Goal: Information Seeking & Learning: Check status

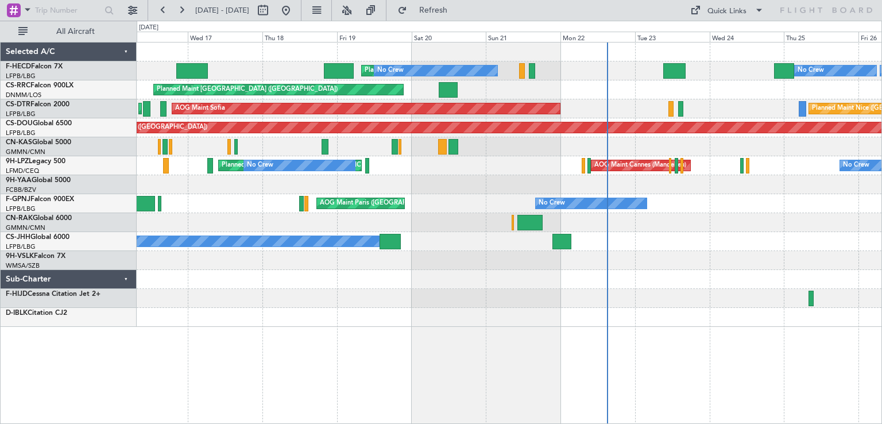
click at [540, 151] on div at bounding box center [509, 146] width 745 height 19
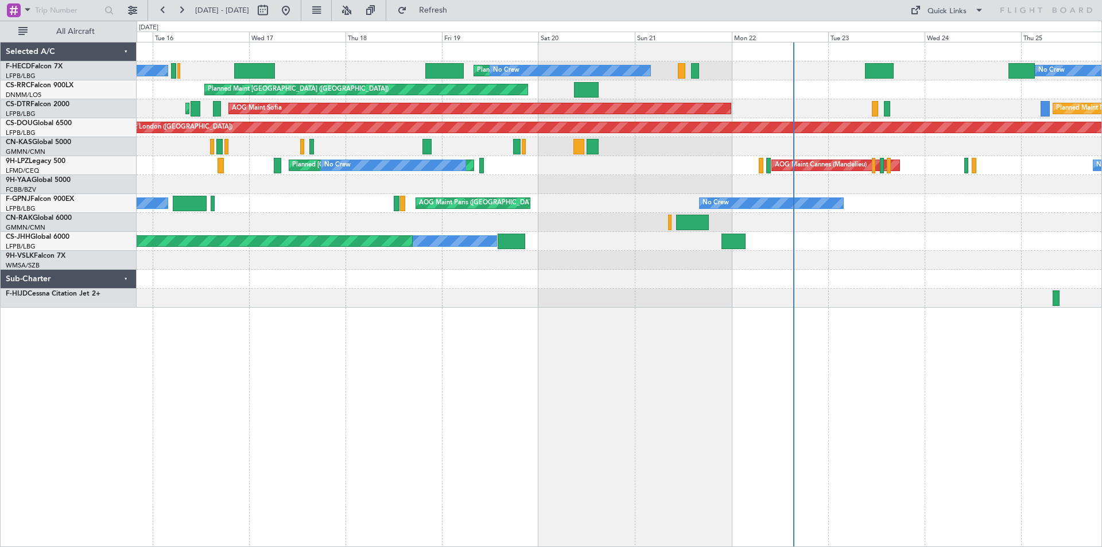
click at [667, 276] on div "Planned Maint [GEOGRAPHIC_DATA] ([GEOGRAPHIC_DATA]) No Crew No Crew No Crew Pla…" at bounding box center [619, 174] width 965 height 265
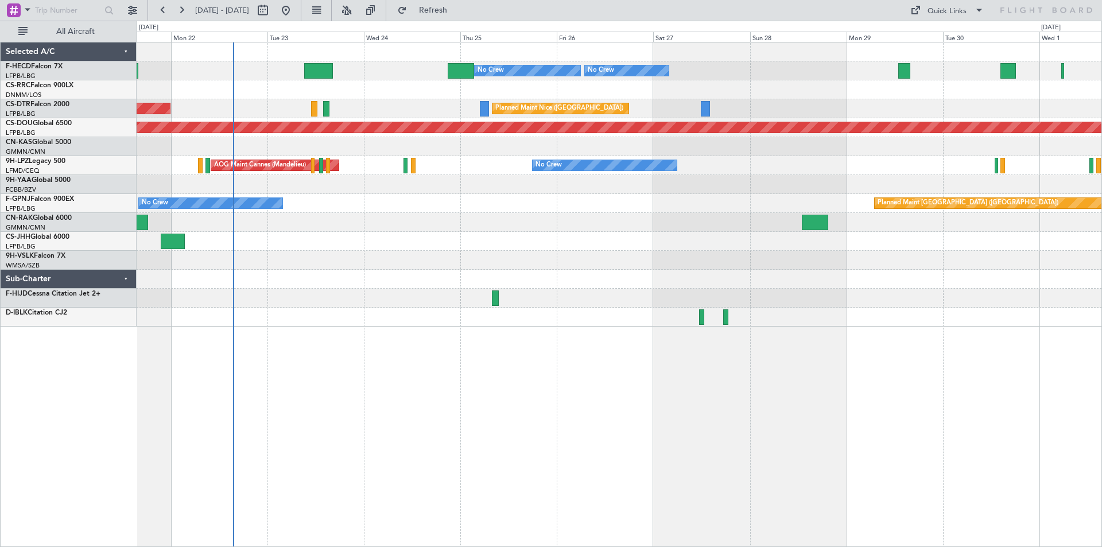
click at [414, 243] on div "No Crew Planned Maint [GEOGRAPHIC_DATA] ([GEOGRAPHIC_DATA]) No Crew No Crew Pla…" at bounding box center [619, 184] width 965 height 284
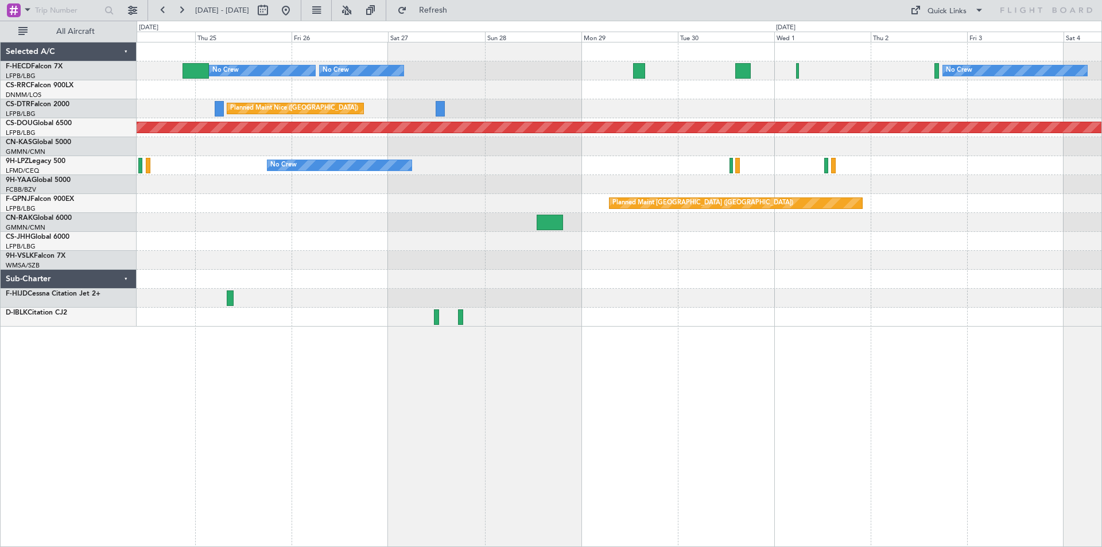
click at [690, 185] on div "Planned Maint [GEOGRAPHIC_DATA] ([GEOGRAPHIC_DATA]) No Crew No Crew No Crew [GE…" at bounding box center [619, 184] width 965 height 284
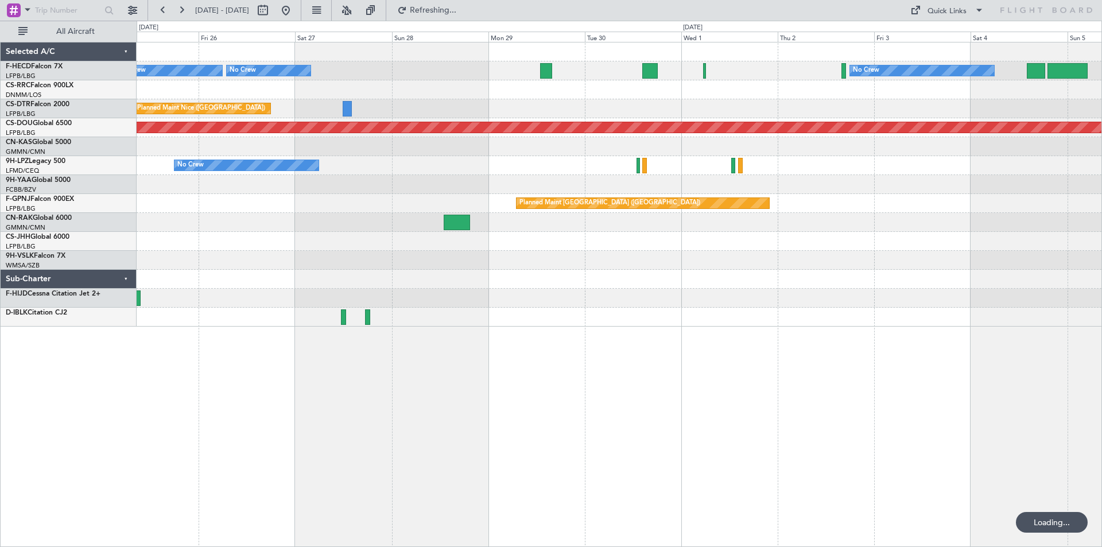
click at [819, 138] on div "Planned Maint [GEOGRAPHIC_DATA] ([GEOGRAPHIC_DATA]) No Crew No Crew No Crew [GE…" at bounding box center [619, 184] width 965 height 284
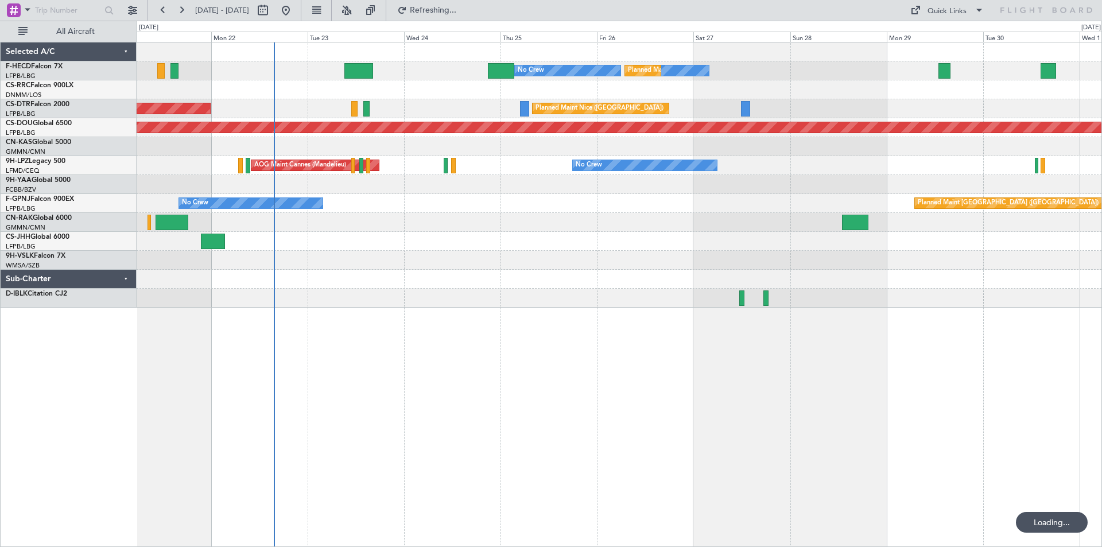
click at [881, 307] on div "No Crew Planned Maint [GEOGRAPHIC_DATA] ([GEOGRAPHIC_DATA]) No Crew No Crew Pla…" at bounding box center [619, 174] width 965 height 265
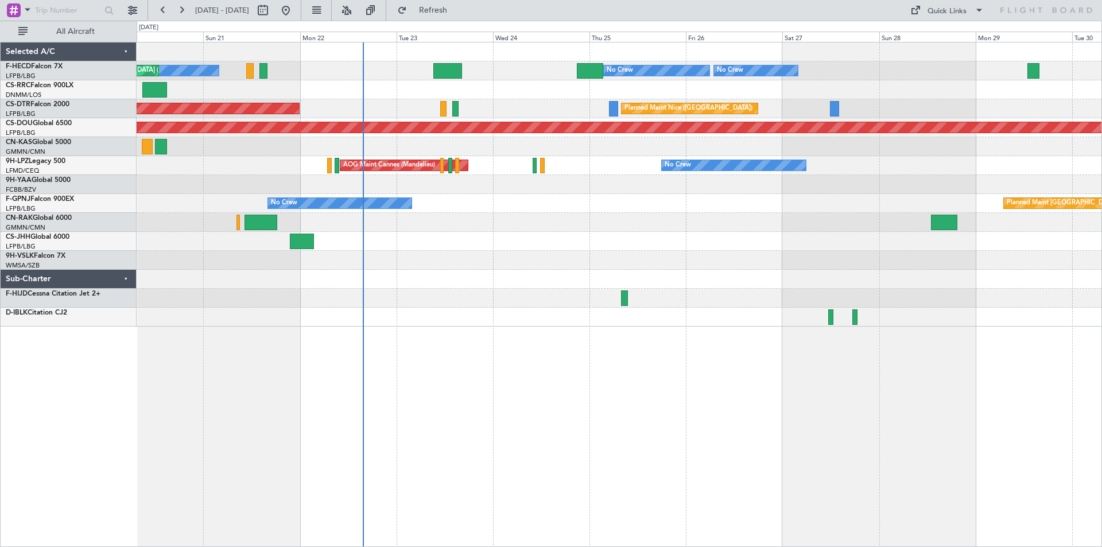
click at [484, 190] on div "Planned Maint [GEOGRAPHIC_DATA] ([GEOGRAPHIC_DATA]) No Crew No Crew No Crew Pla…" at bounding box center [619, 184] width 965 height 284
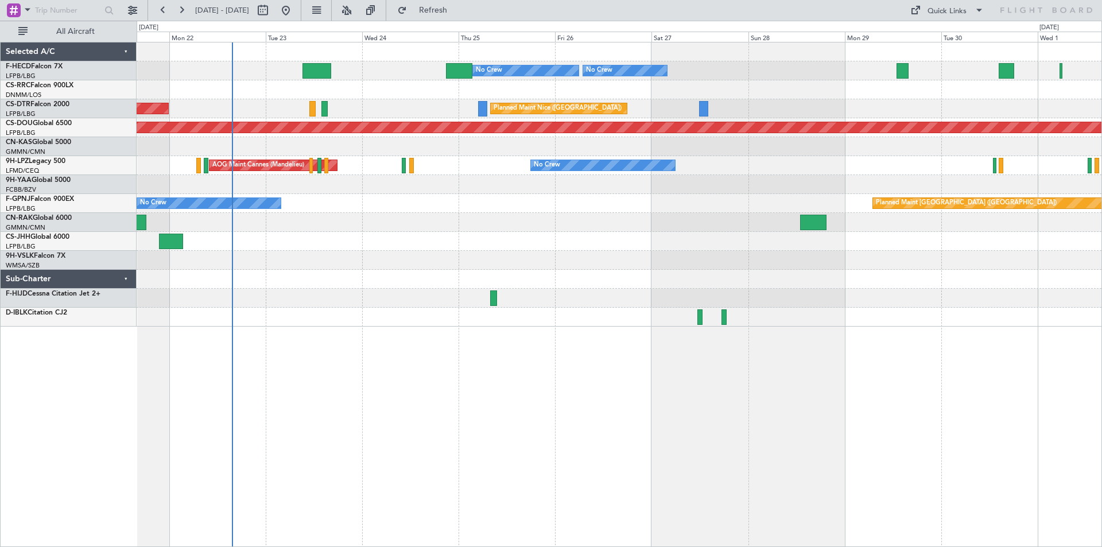
click at [534, 207] on div "Planned Maint [GEOGRAPHIC_DATA] ([GEOGRAPHIC_DATA]) No Crew AOG Maint [GEOGRAPH…" at bounding box center [619, 203] width 965 height 19
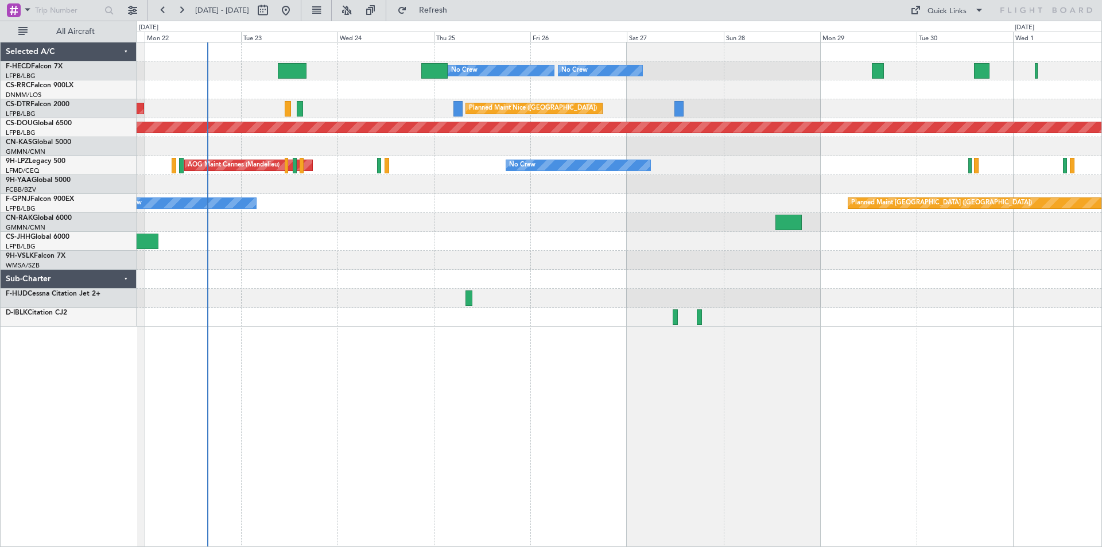
click at [645, 229] on div "Planned Maint [GEOGRAPHIC_DATA] ([GEOGRAPHIC_DATA]) No Crew No Crew No Crew No …" at bounding box center [619, 184] width 965 height 284
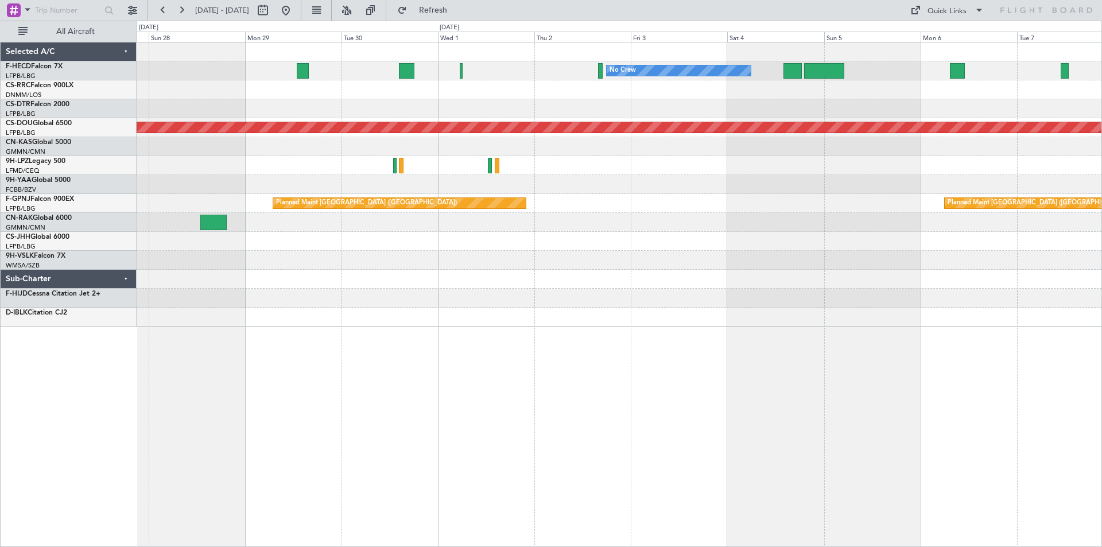
click at [639, 185] on div "No Crew No Crew Planned Maint [GEOGRAPHIC_DATA] ([GEOGRAPHIC_DATA]) No Crew [GE…" at bounding box center [619, 184] width 965 height 284
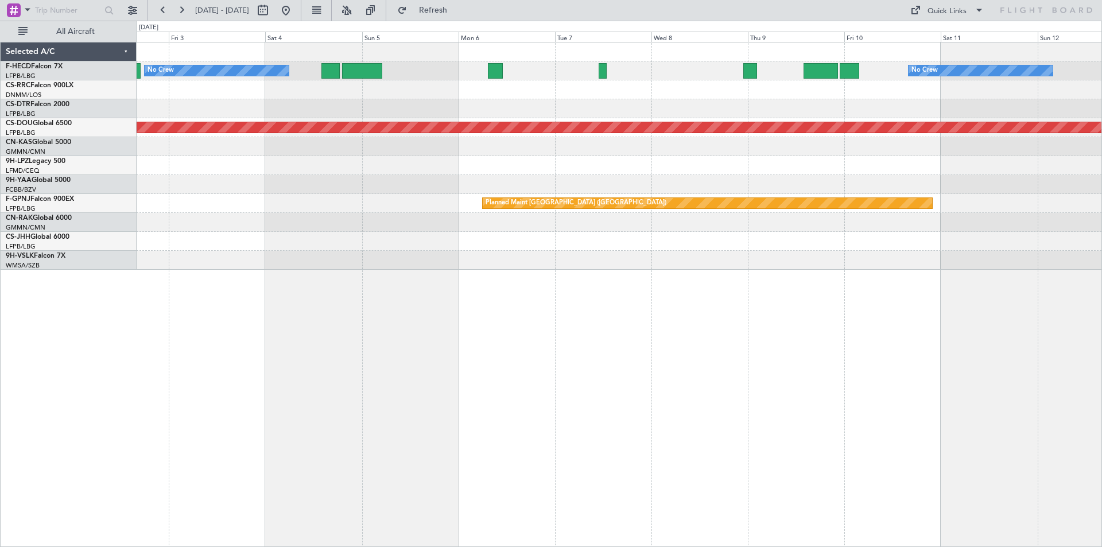
click at [669, 125] on div "No Crew No Crew Planned Maint [GEOGRAPHIC_DATA] ([GEOGRAPHIC_DATA]) Planned Mai…" at bounding box center [619, 155] width 965 height 227
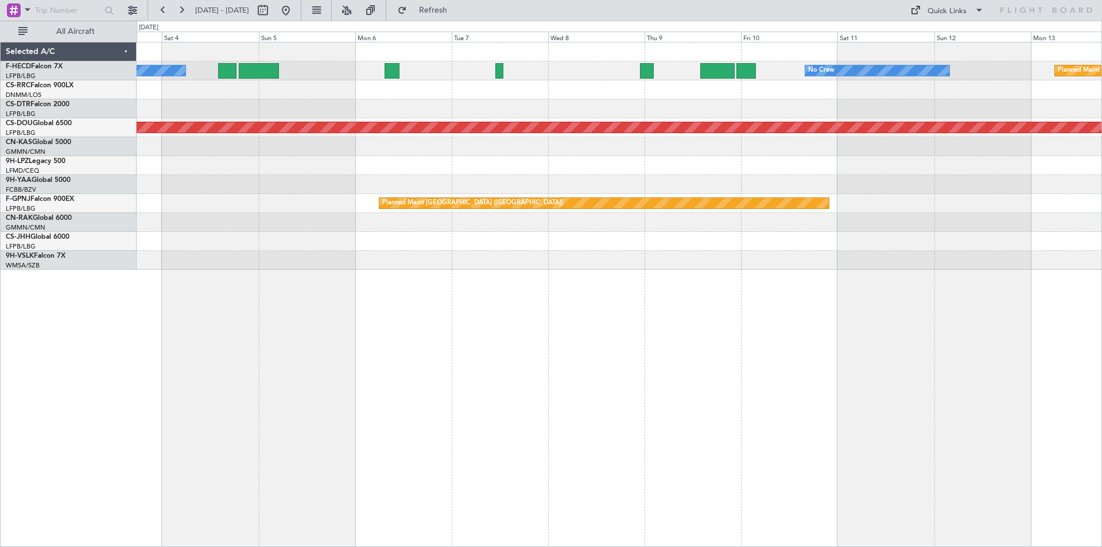
click at [715, 123] on div "No Crew No Crew Planned Maint [GEOGRAPHIC_DATA] ([GEOGRAPHIC_DATA]) Planned Mai…" at bounding box center [619, 155] width 965 height 227
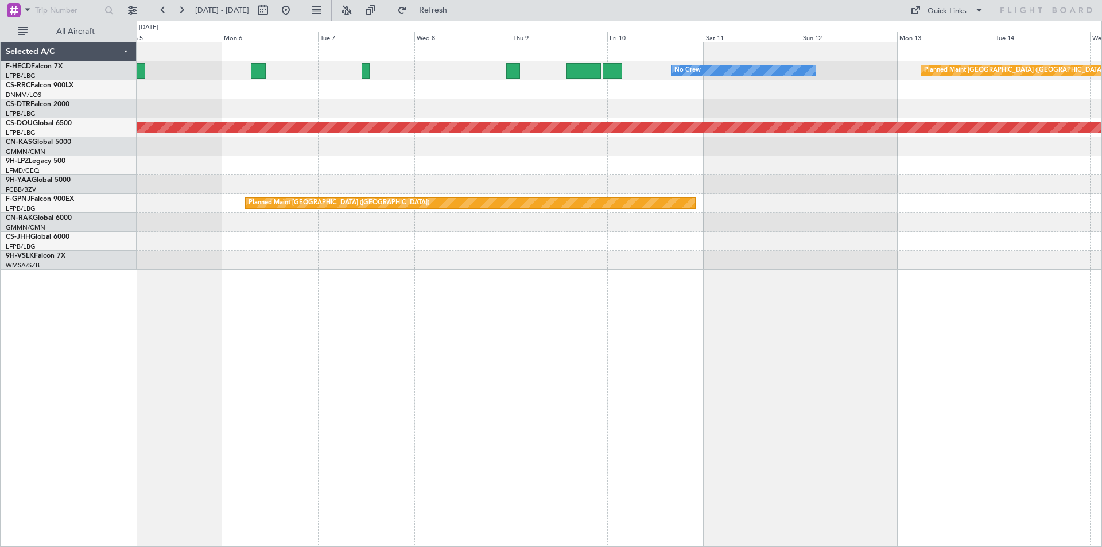
click at [739, 216] on div "Planned Maint [GEOGRAPHIC_DATA] ([GEOGRAPHIC_DATA]) No Crew No Crew Planned Mai…" at bounding box center [619, 155] width 965 height 227
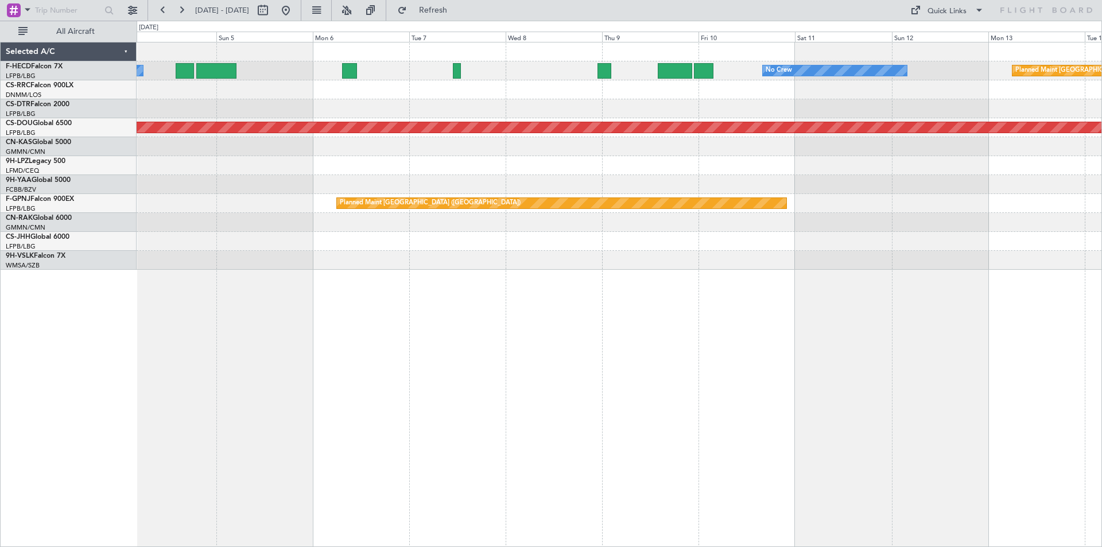
click at [741, 137] on div "Planned Maint [GEOGRAPHIC_DATA] ([GEOGRAPHIC_DATA]) No Crew No Crew Planned Mai…" at bounding box center [619, 155] width 965 height 227
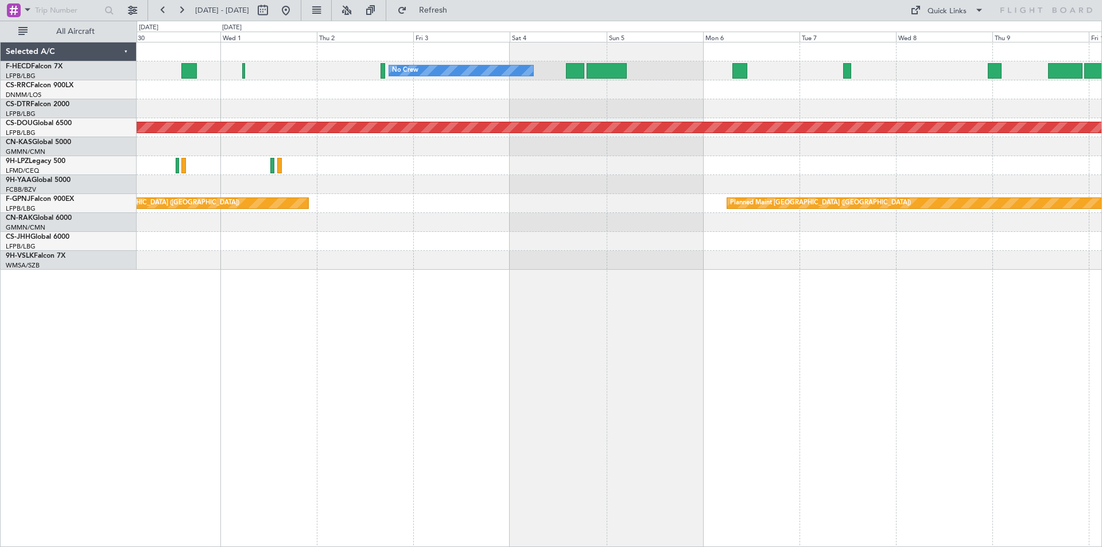
click at [782, 254] on div "No Crew No Crew Planned Maint [GEOGRAPHIC_DATA] ([GEOGRAPHIC_DATA]) Planned Mai…" at bounding box center [619, 155] width 965 height 227
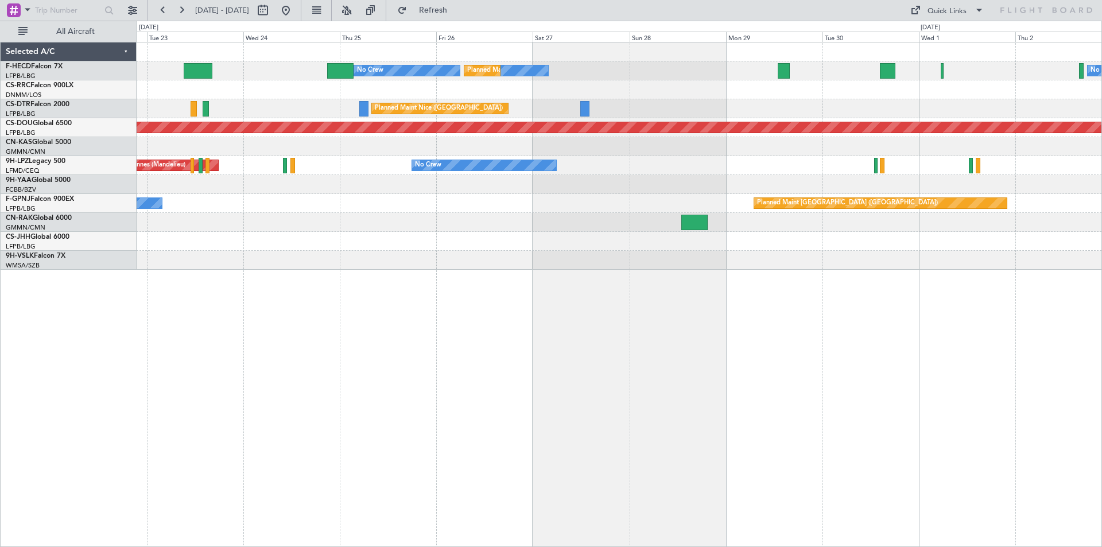
click at [714, 280] on div "No Crew No Crew Planned Maint [GEOGRAPHIC_DATA] ([GEOGRAPHIC_DATA]) No Crew No …" at bounding box center [620, 294] width 966 height 505
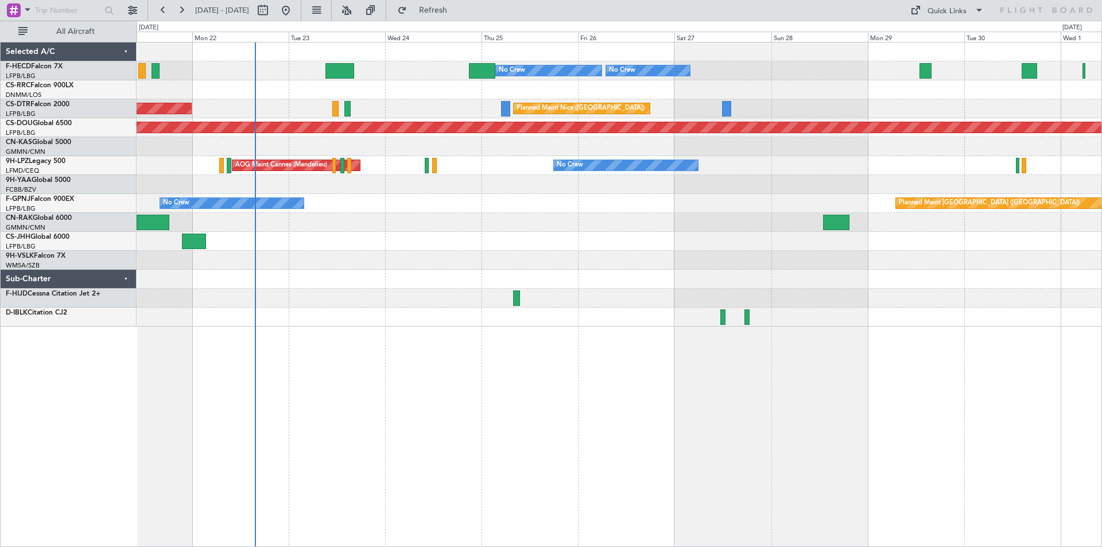
click at [476, 107] on div "Planned Maint [GEOGRAPHIC_DATA] ([GEOGRAPHIC_DATA]) No Crew No Crew No Crew Pla…" at bounding box center [619, 184] width 965 height 284
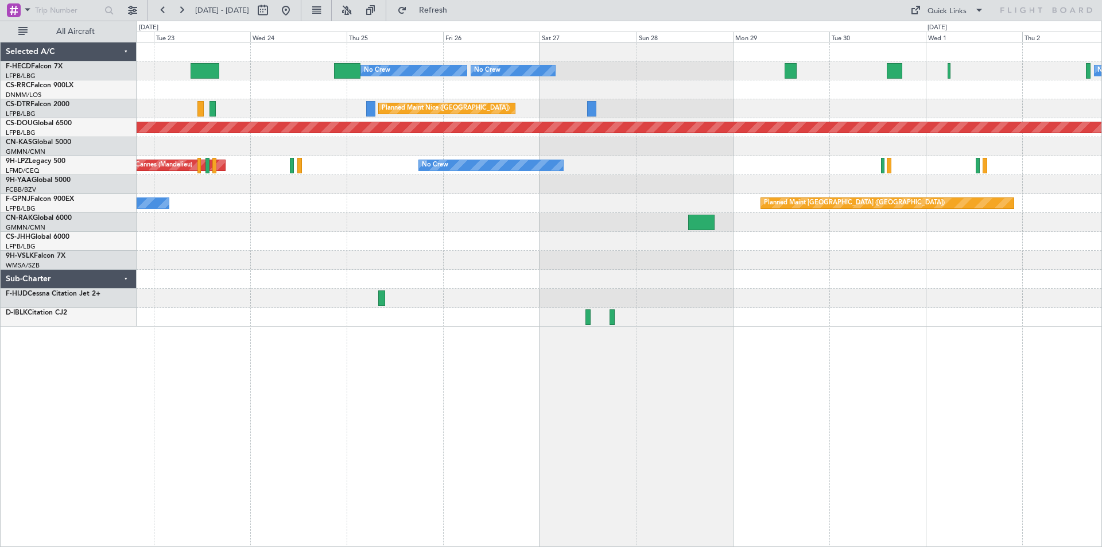
click at [783, 114] on div "Planned Maint Nice ([GEOGRAPHIC_DATA]) AOG Maint Sofia" at bounding box center [619, 108] width 965 height 19
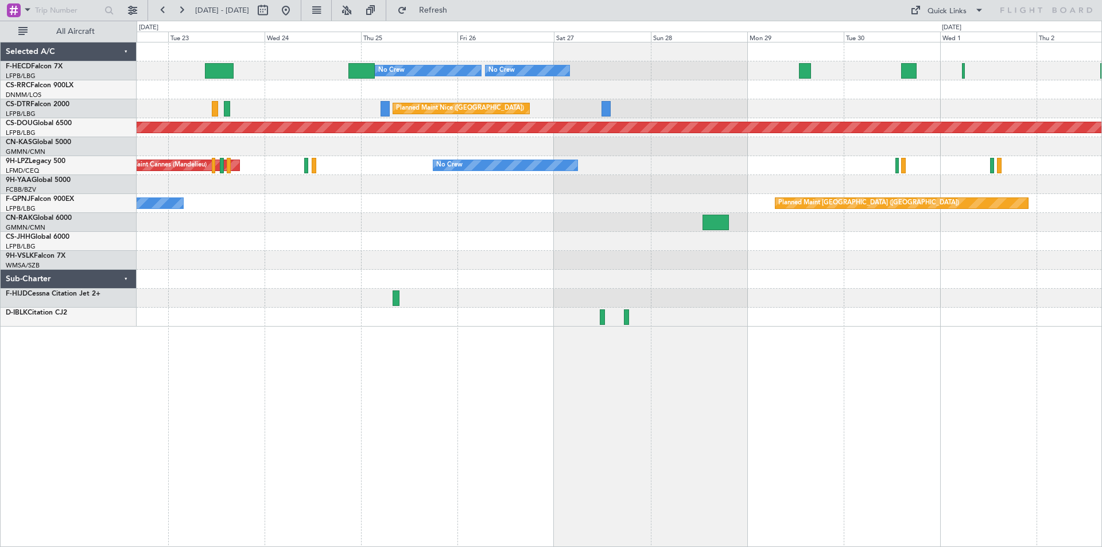
click at [467, 123] on div "Planned Maint [GEOGRAPHIC_DATA] ([GEOGRAPHIC_DATA]) No Crew No Crew No Crew No …" at bounding box center [619, 184] width 965 height 284
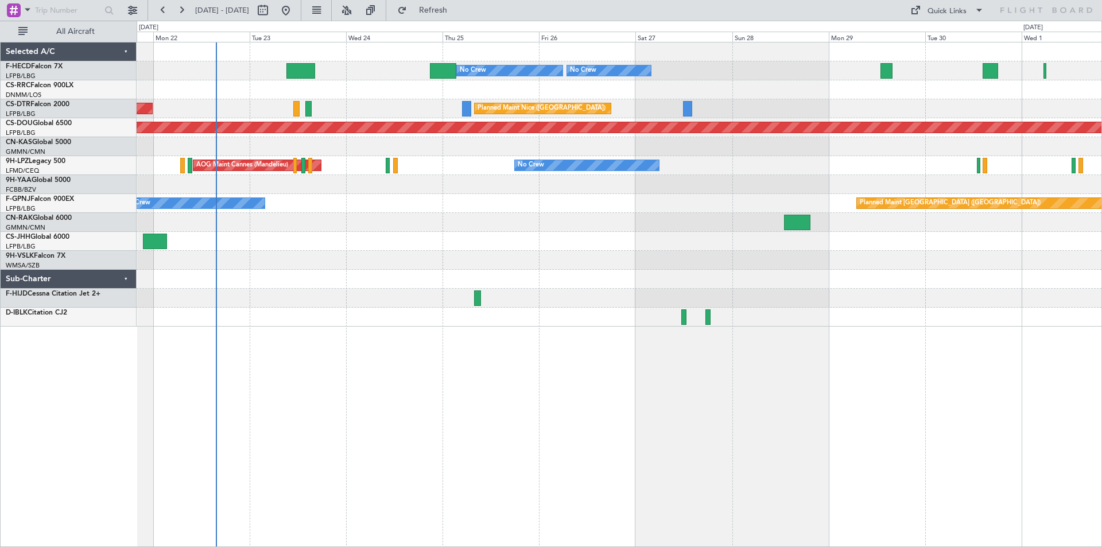
click at [558, 100] on div "Planned Maint [GEOGRAPHIC_DATA] ([GEOGRAPHIC_DATA]) No Crew No Crew No Crew No …" at bounding box center [619, 184] width 965 height 284
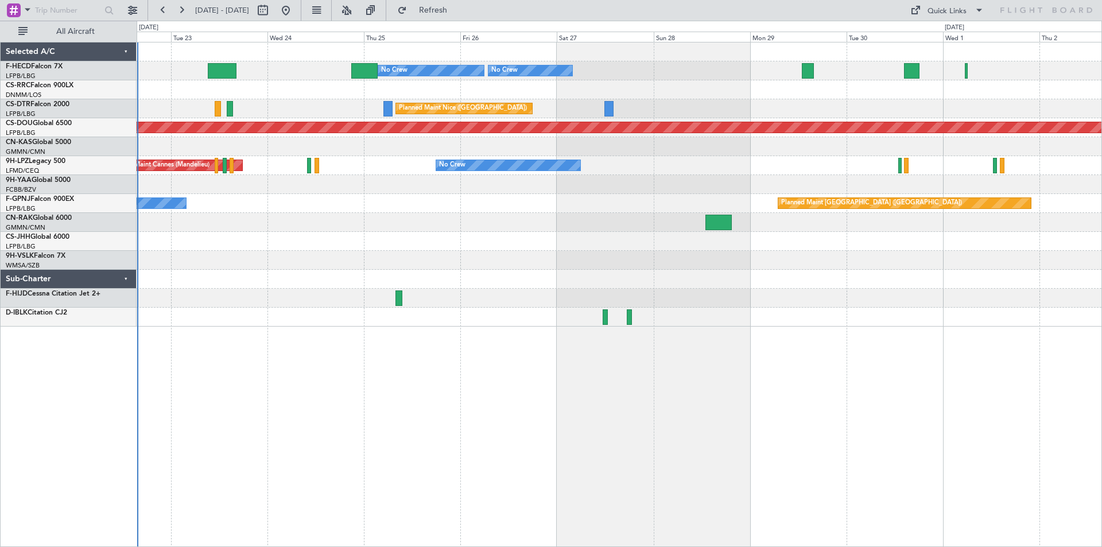
click at [647, 211] on div "Planned Maint [GEOGRAPHIC_DATA] ([GEOGRAPHIC_DATA]) No Crew" at bounding box center [619, 203] width 965 height 19
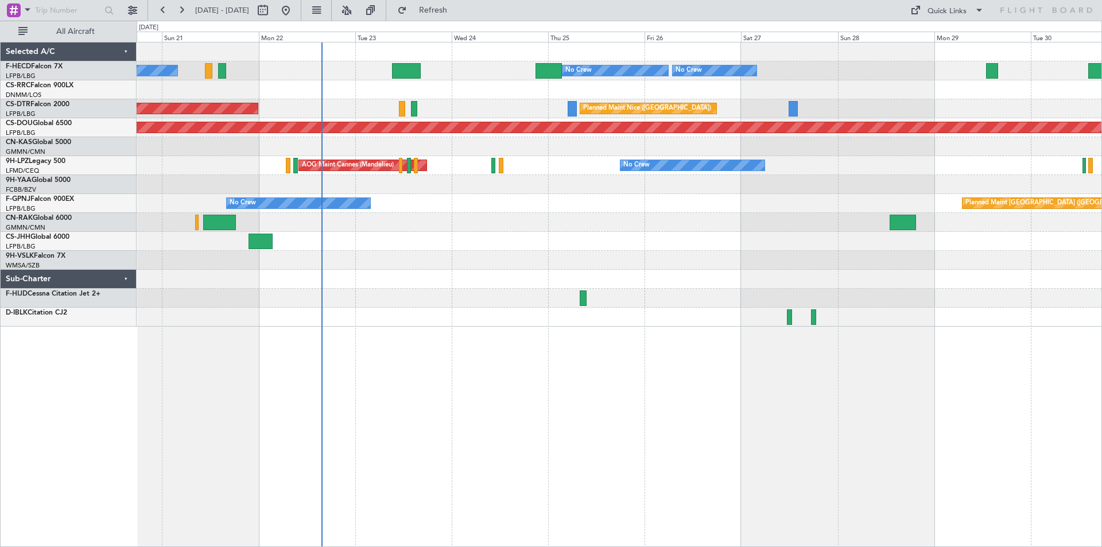
click at [654, 264] on div "Planned Maint [GEOGRAPHIC_DATA] ([GEOGRAPHIC_DATA]) No Crew No Crew No Crew Pla…" at bounding box center [619, 184] width 965 height 284
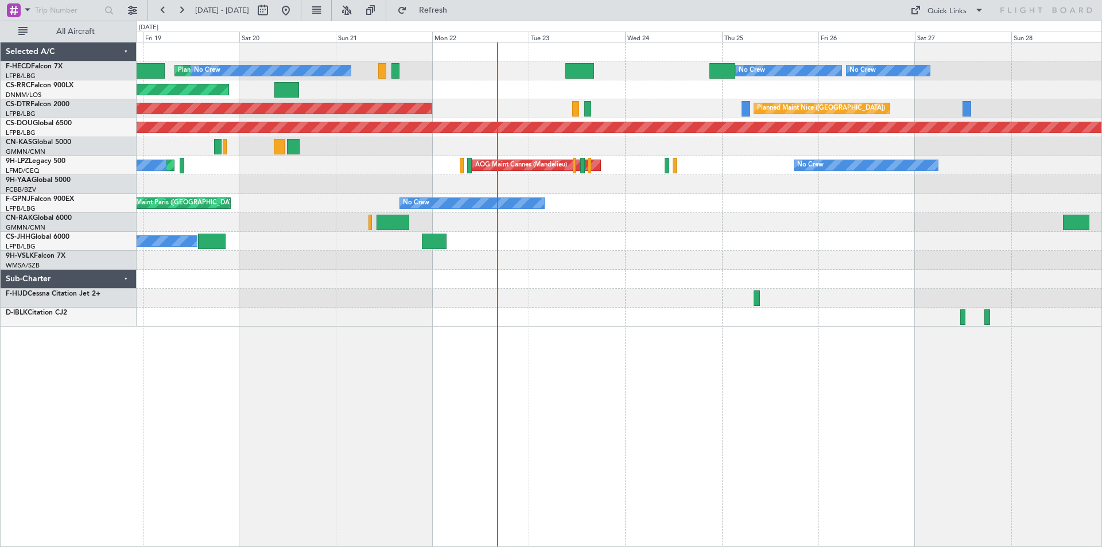
click at [634, 348] on div "Planned Maint Paris (Le Bourget) No Crew Planned Maint Paris (Le Bourget) No Cr…" at bounding box center [620, 294] width 966 height 505
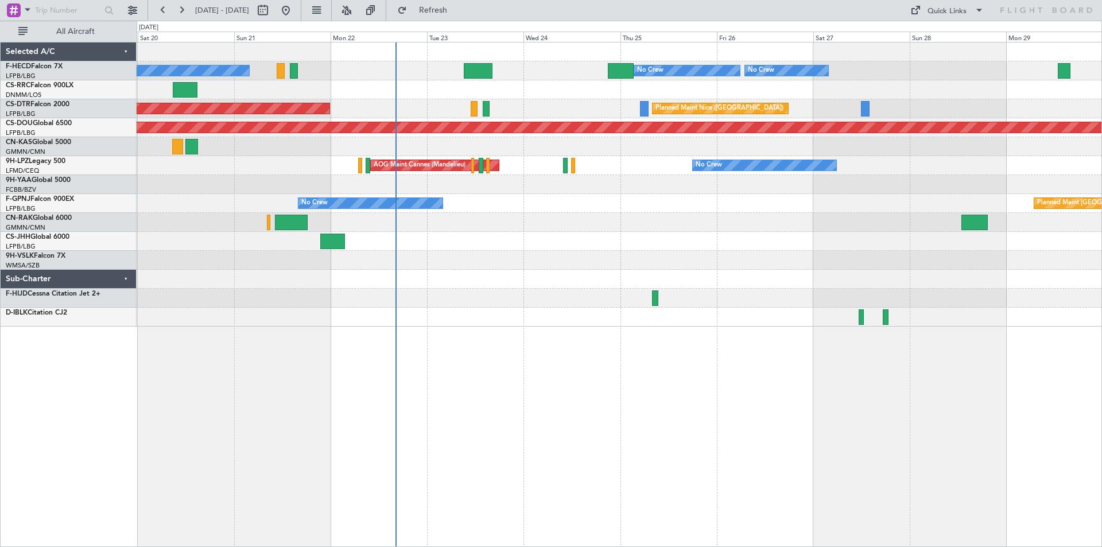
click at [485, 292] on div at bounding box center [619, 298] width 965 height 19
click at [736, 148] on div at bounding box center [619, 146] width 965 height 19
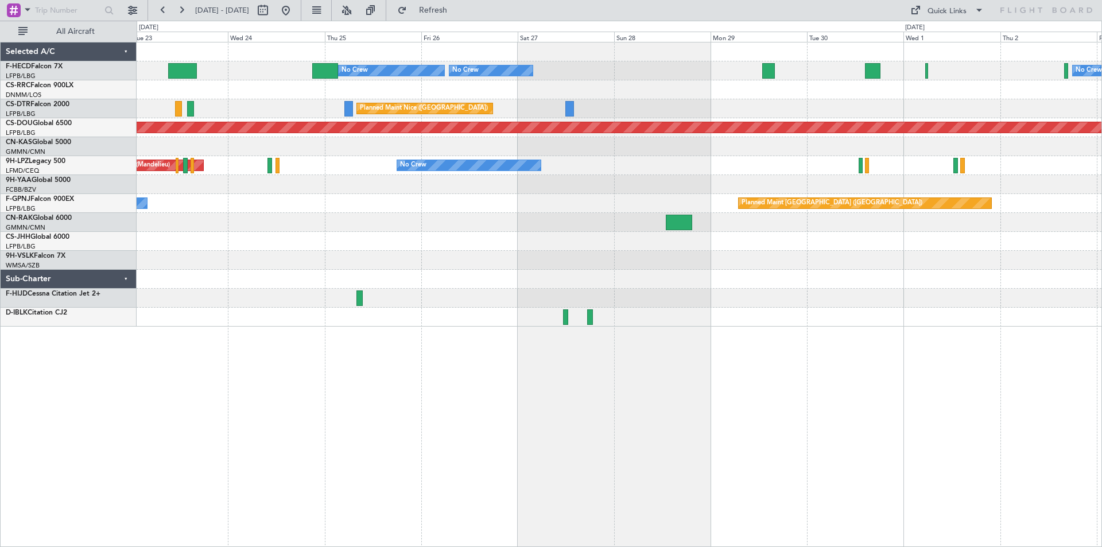
click at [662, 213] on div "Planned Maint Paris (Le Bourget) No Crew No Crew No Crew No Crew Planned Maint …" at bounding box center [619, 184] width 965 height 284
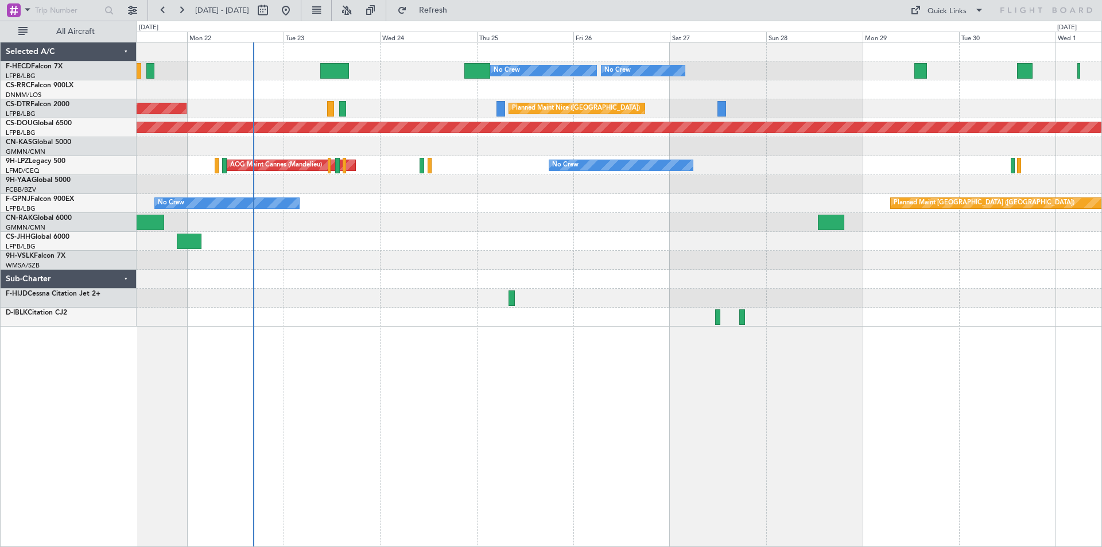
click at [497, 245] on div "Owner" at bounding box center [619, 241] width 965 height 19
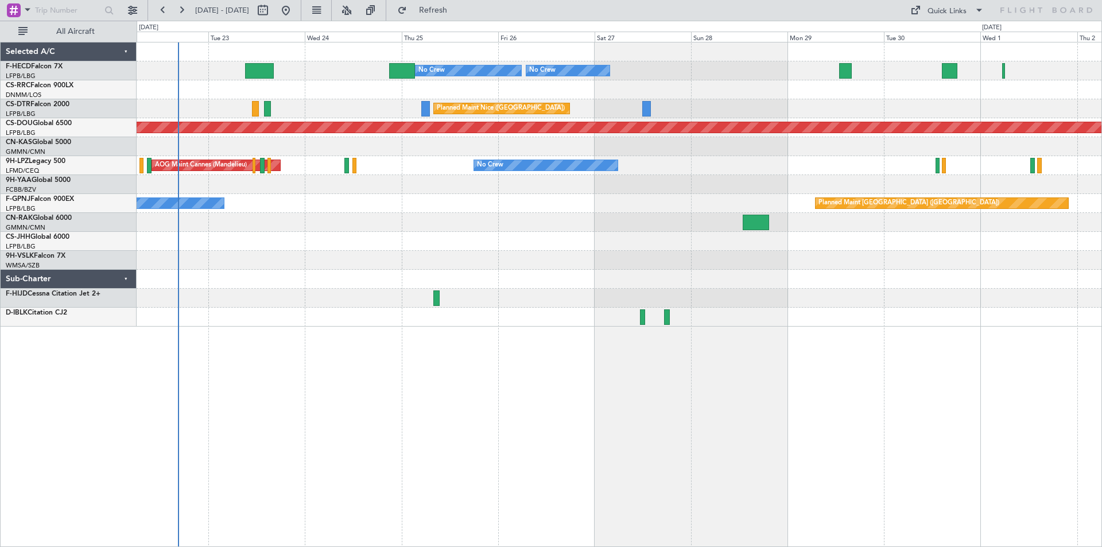
click at [350, 217] on div "Planned Maint Paris (Le Bourget) No Crew No Crew No Crew No Crew Planned Maint …" at bounding box center [619, 184] width 965 height 284
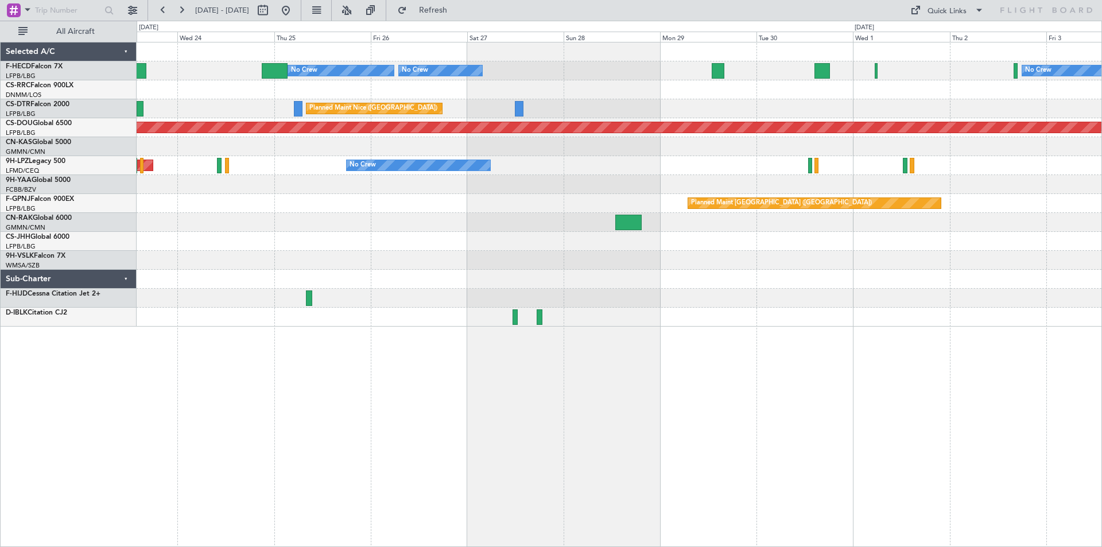
click at [552, 233] on div "Planned Maint Paris (Le Bourget) No Crew No Crew No Crew No Crew Planned Maint …" at bounding box center [619, 184] width 965 height 284
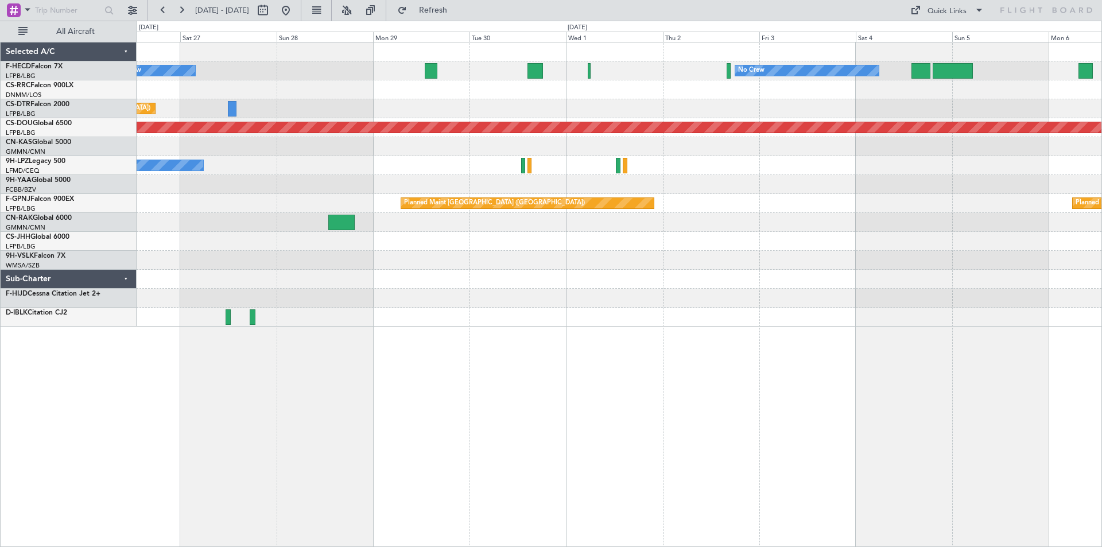
click at [766, 109] on div "Planned Maint Nice ([GEOGRAPHIC_DATA])" at bounding box center [619, 108] width 965 height 19
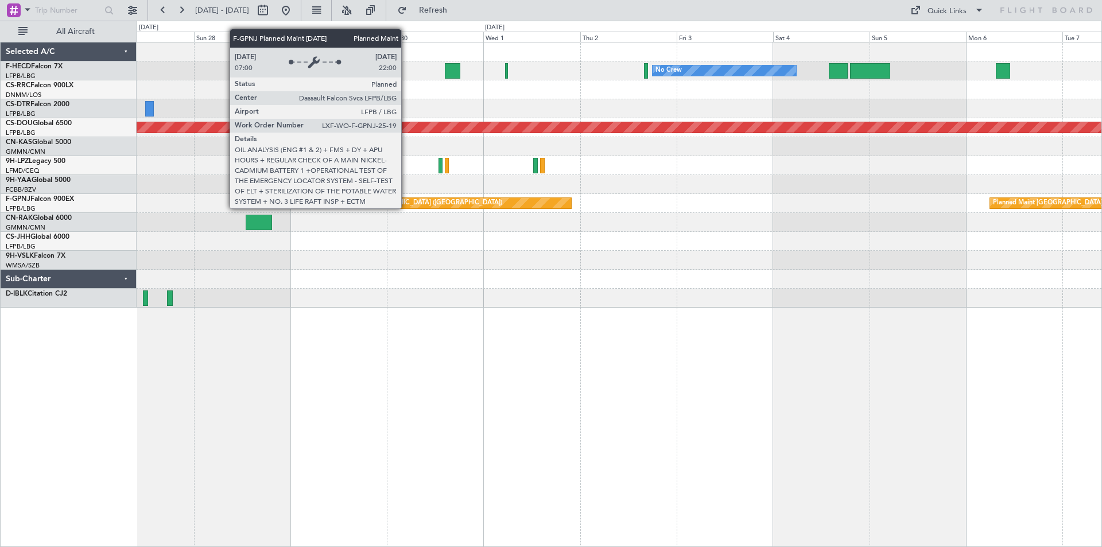
click at [530, 233] on div "No Crew No Crew Planned Maint [GEOGRAPHIC_DATA] ([GEOGRAPHIC_DATA]) No Crew [GE…" at bounding box center [619, 174] width 965 height 265
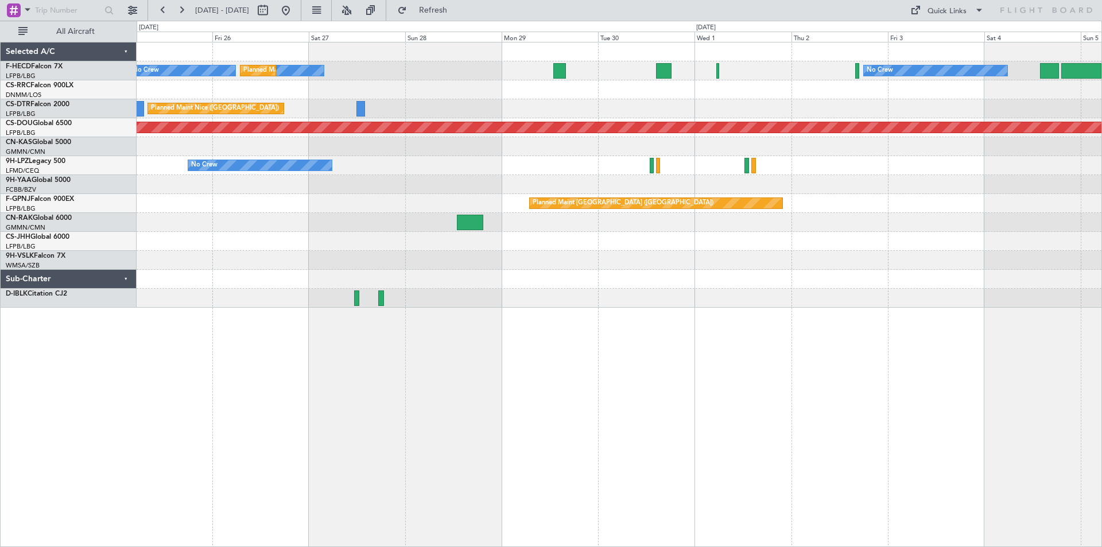
click at [588, 330] on div "No Crew No Crew Planned Maint Paris (Le Bourget) No Crew Planned Maint Nice (Cô…" at bounding box center [620, 294] width 966 height 505
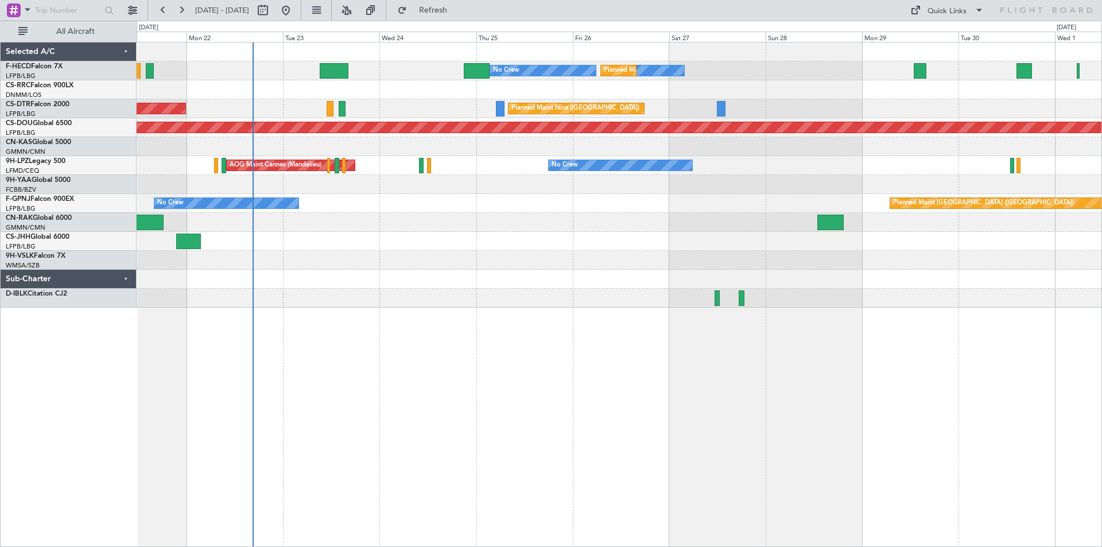
click at [694, 298] on div "No Crew Planned Maint [GEOGRAPHIC_DATA] ([GEOGRAPHIC_DATA]) No Crew No Crew Pla…" at bounding box center [619, 174] width 965 height 265
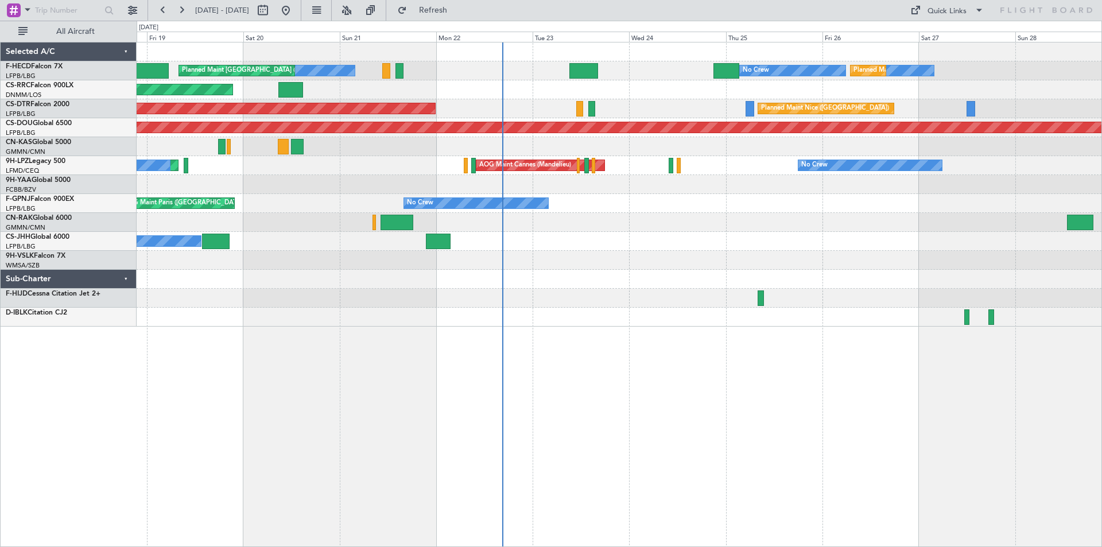
click at [627, 278] on div "No Crew Planned Maint Paris (Le Bourget) No Crew No Crew Planned Maint Paris (L…" at bounding box center [619, 184] width 965 height 284
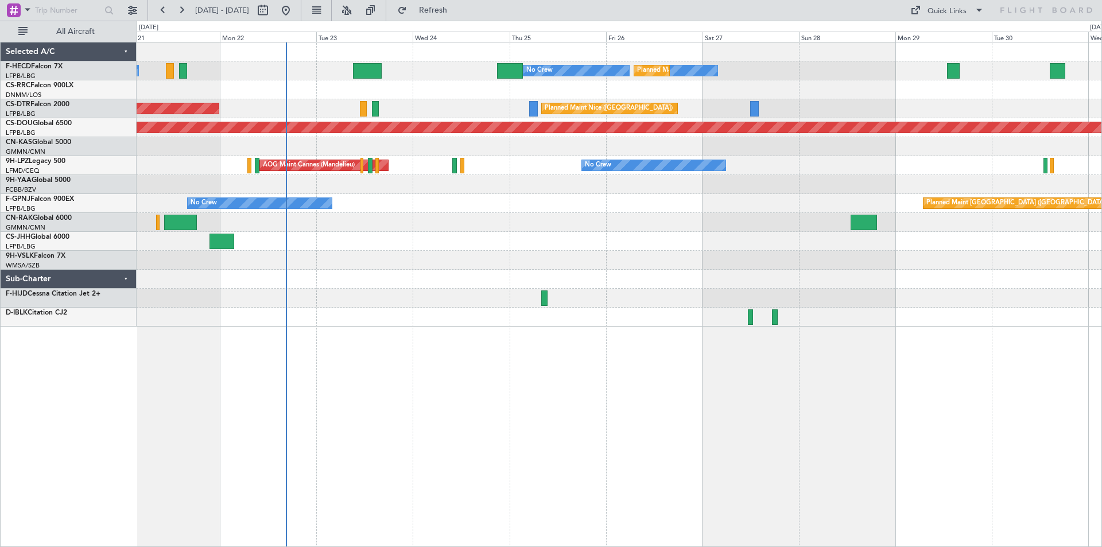
click at [682, 175] on div "No Crew Planned Maint Paris (Le Bourget) No Crew No Crew Planned Maint Paris (L…" at bounding box center [619, 184] width 965 height 284
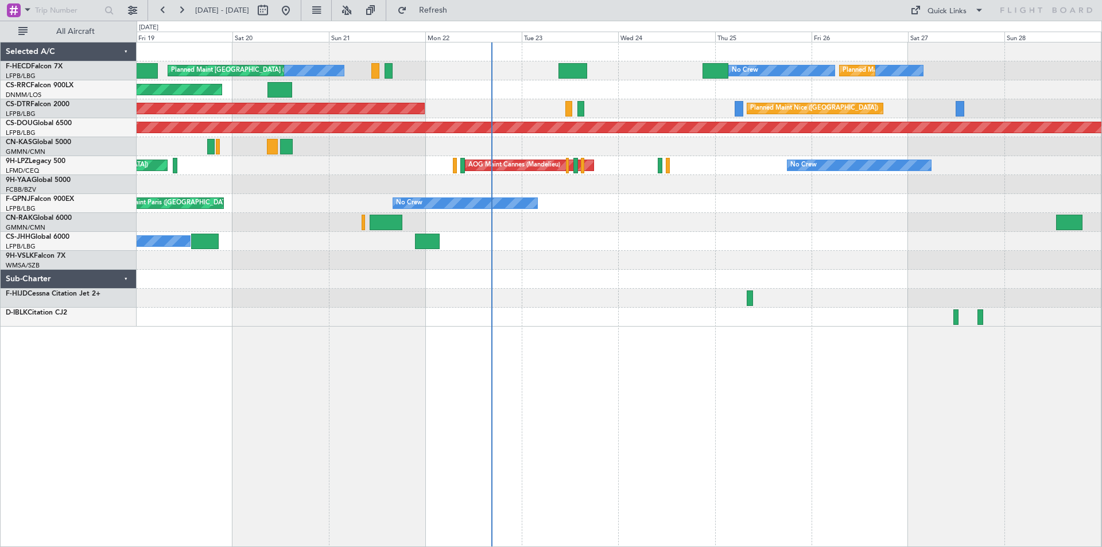
click at [754, 202] on div "No Crew AOG Maint Paris (Le Bourget) Planned Maint Paris (Le Bourget)" at bounding box center [619, 203] width 965 height 19
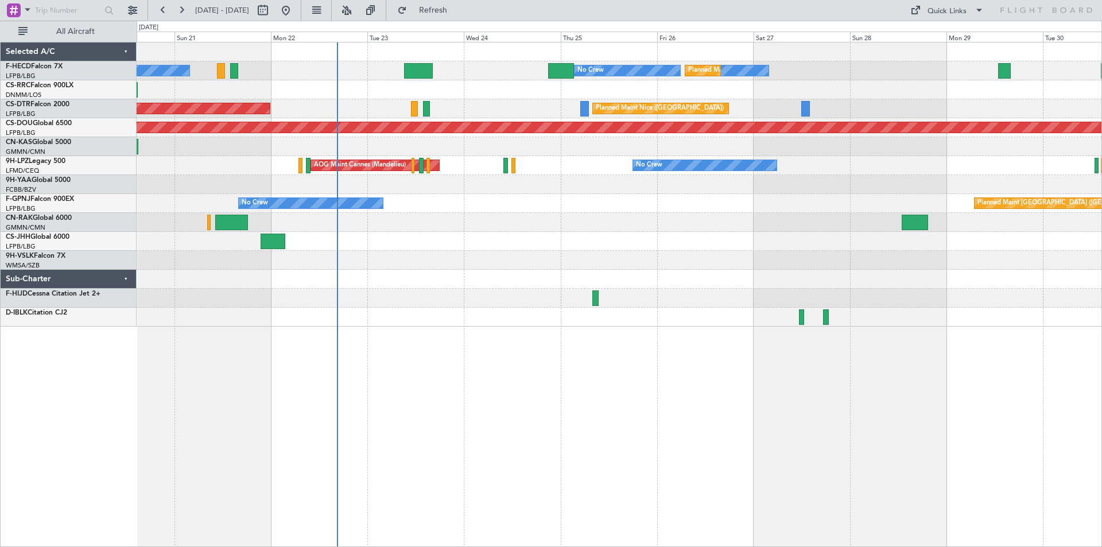
click at [443, 258] on div "No Crew Planned Maint Paris (Le Bourget) No Crew No Crew Planned Maint Paris (L…" at bounding box center [619, 184] width 965 height 284
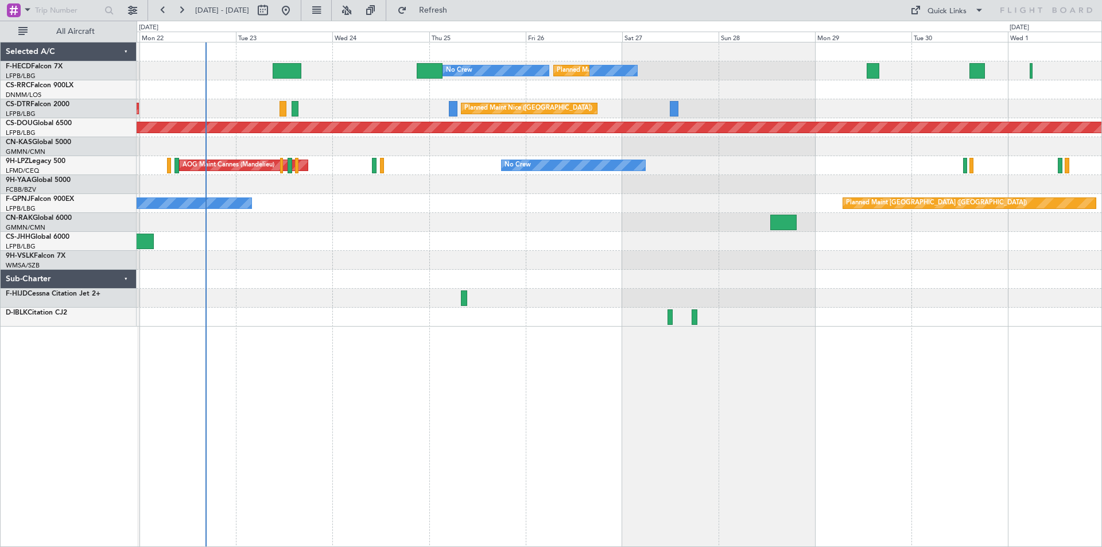
click at [490, 230] on div "No Crew Planned Maint Paris (Le Bourget) No Crew No Crew No Crew Planned Maint …" at bounding box center [619, 184] width 965 height 284
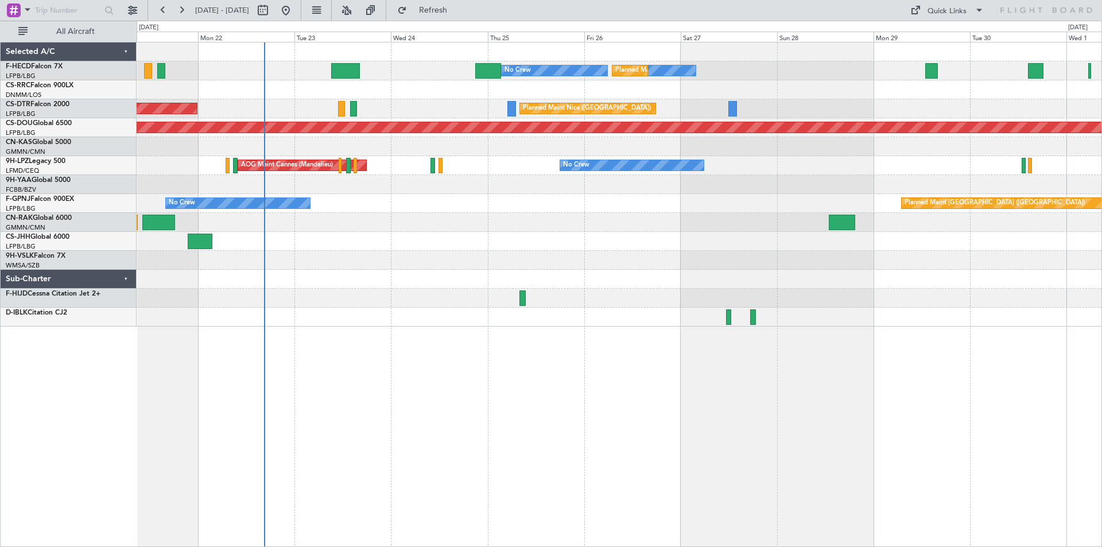
click at [514, 284] on div "No Crew Planned Maint Paris (Le Bourget) No Crew No Crew Planned Maint Paris (L…" at bounding box center [619, 184] width 965 height 284
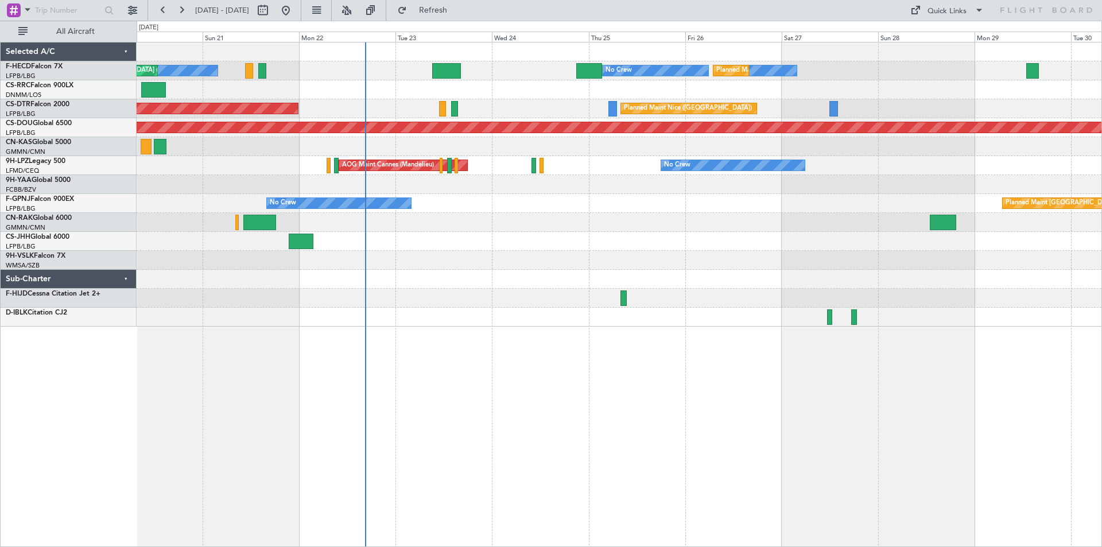
click at [465, 259] on div "No Crew Planned Maint Paris (Le Bourget) No Crew No Crew Planned Maint Paris (L…" at bounding box center [619, 184] width 965 height 284
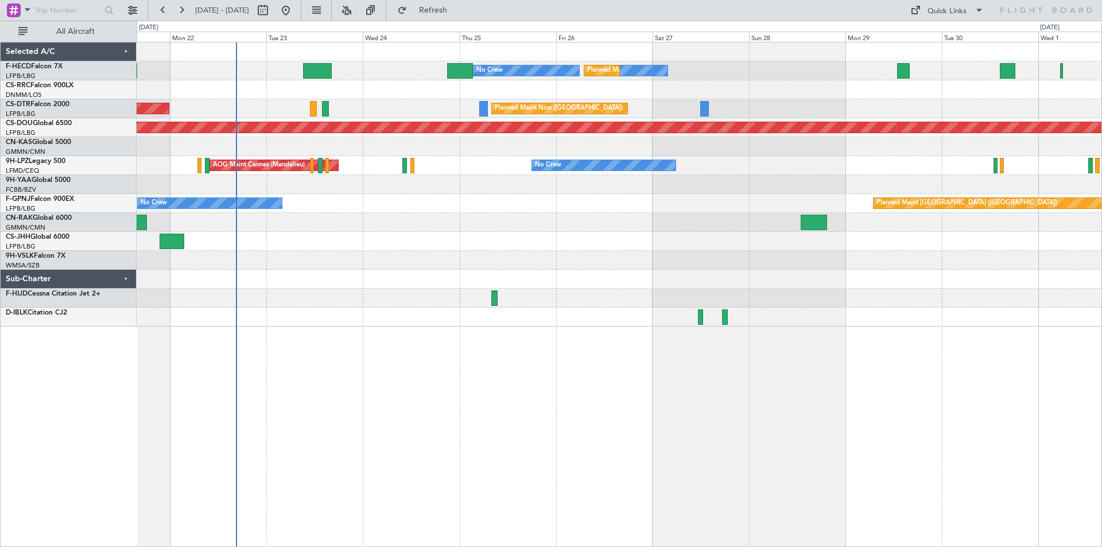
click at [525, 278] on div at bounding box center [619, 279] width 965 height 19
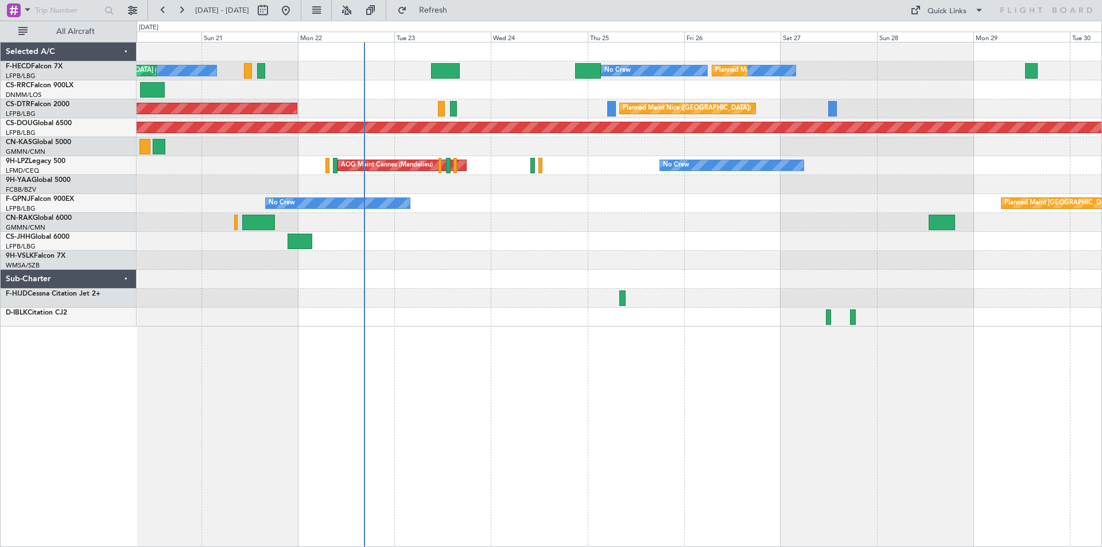
click at [528, 206] on div "No Crew Planned Maint Paris (Le Bourget) AOG Maint Paris (Le Bourget)" at bounding box center [619, 203] width 965 height 19
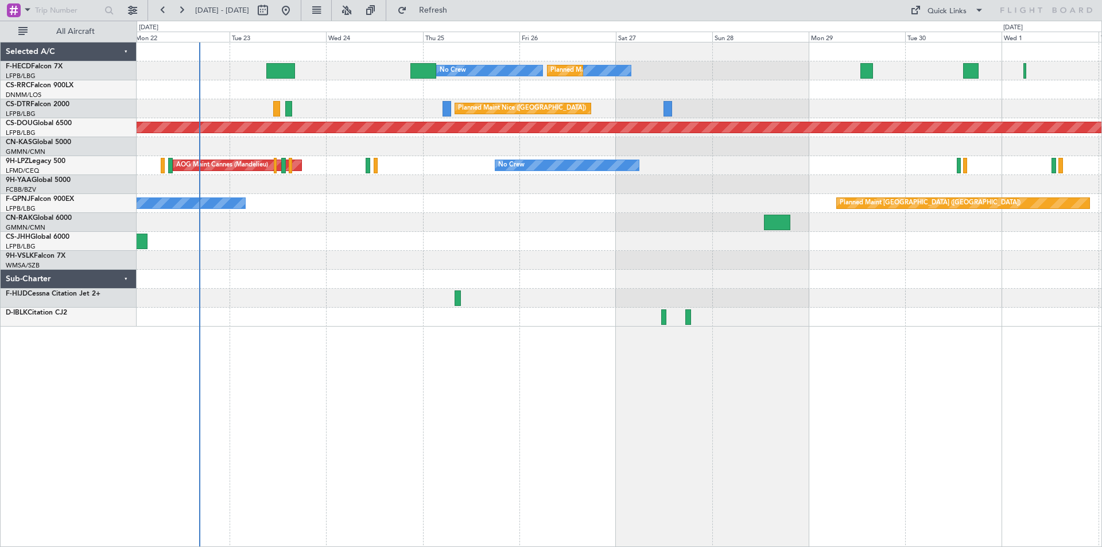
click at [568, 261] on div "No Crew Planned Maint Paris (Le Bourget) No Crew No Crew No Crew Planned Maint …" at bounding box center [619, 184] width 965 height 284
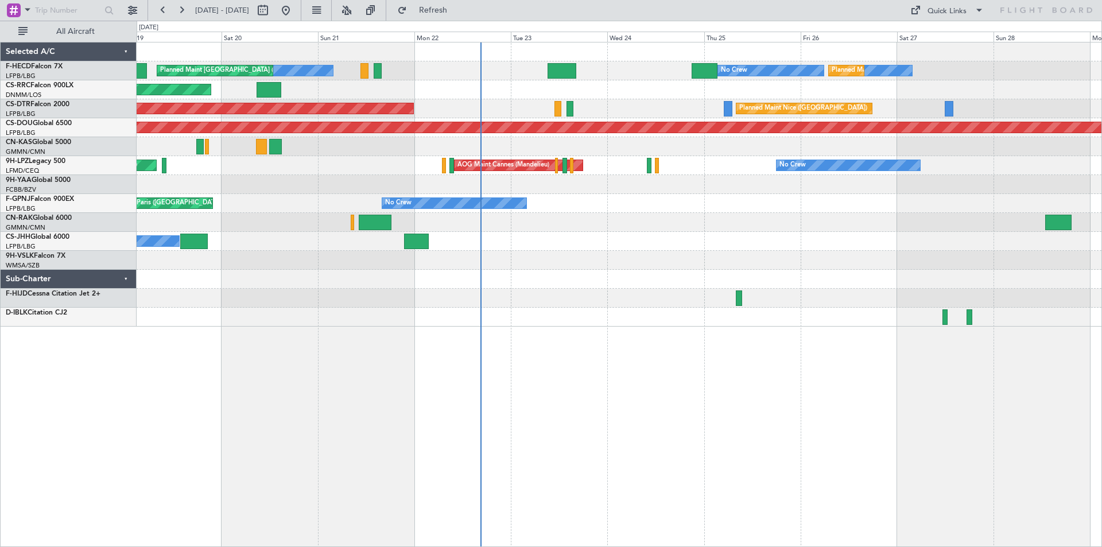
click at [806, 273] on div "No Crew Planned Maint Paris (Le Bourget) No Crew No Crew Planned Maint Paris (L…" at bounding box center [619, 184] width 965 height 284
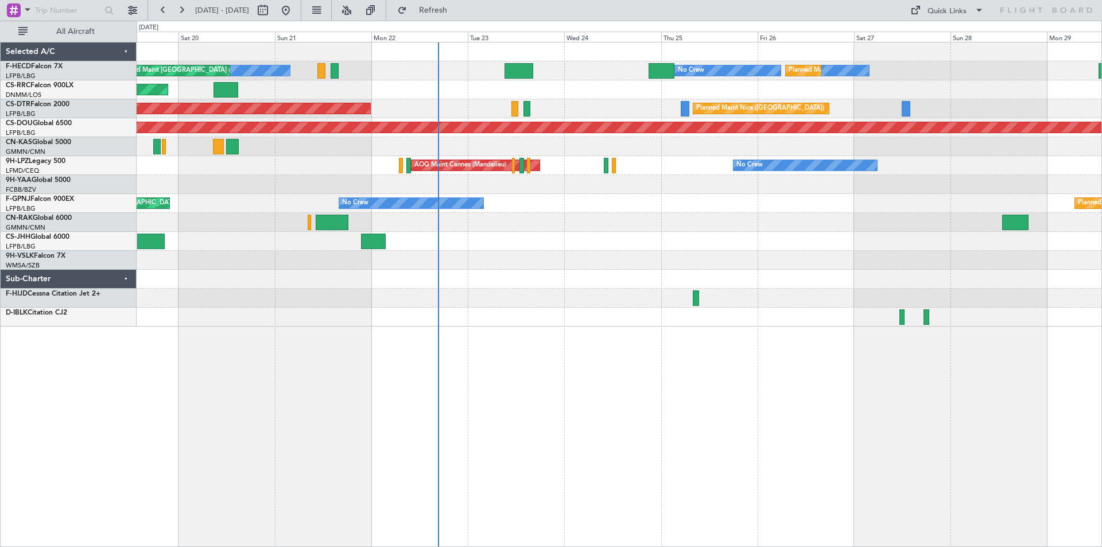
click at [472, 227] on div "No Crew Planned Maint Paris (Le Bourget) No Crew No Crew Planned Maint Paris (L…" at bounding box center [619, 184] width 965 height 284
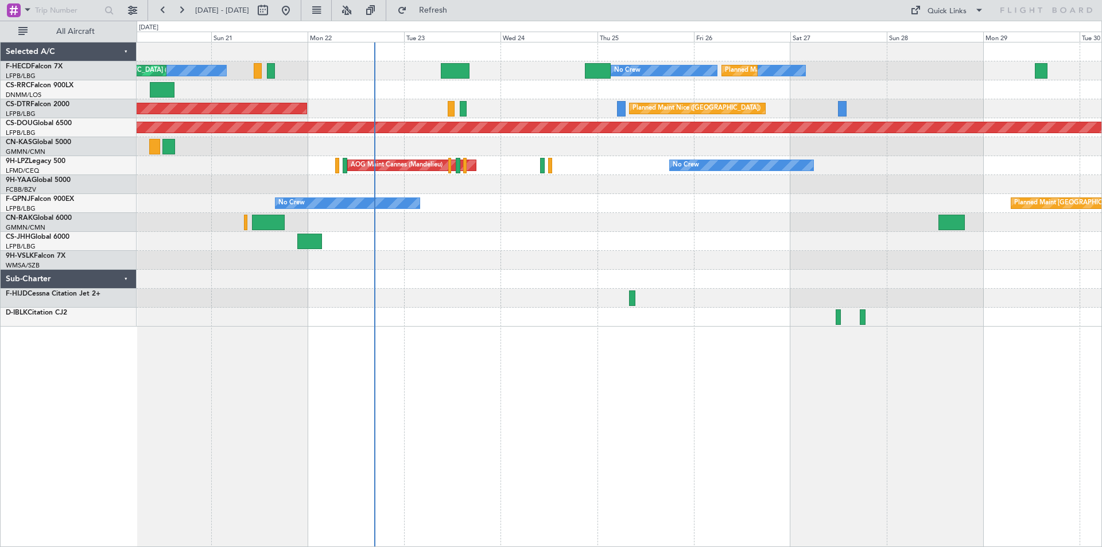
click at [378, 282] on div at bounding box center [619, 279] width 965 height 19
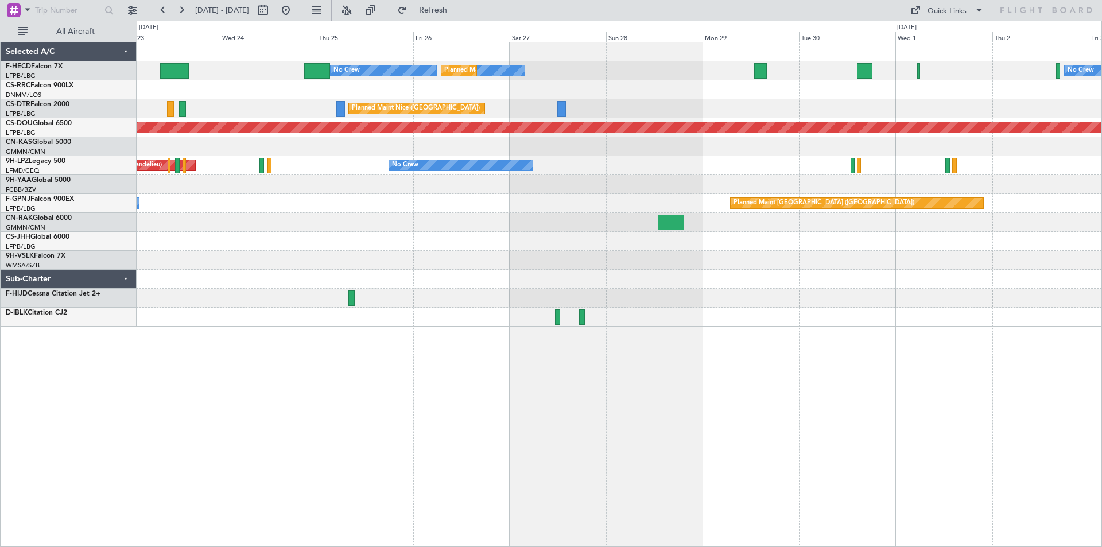
click at [752, 265] on div at bounding box center [619, 260] width 965 height 19
